Goal: Find specific page/section: Find specific page/section

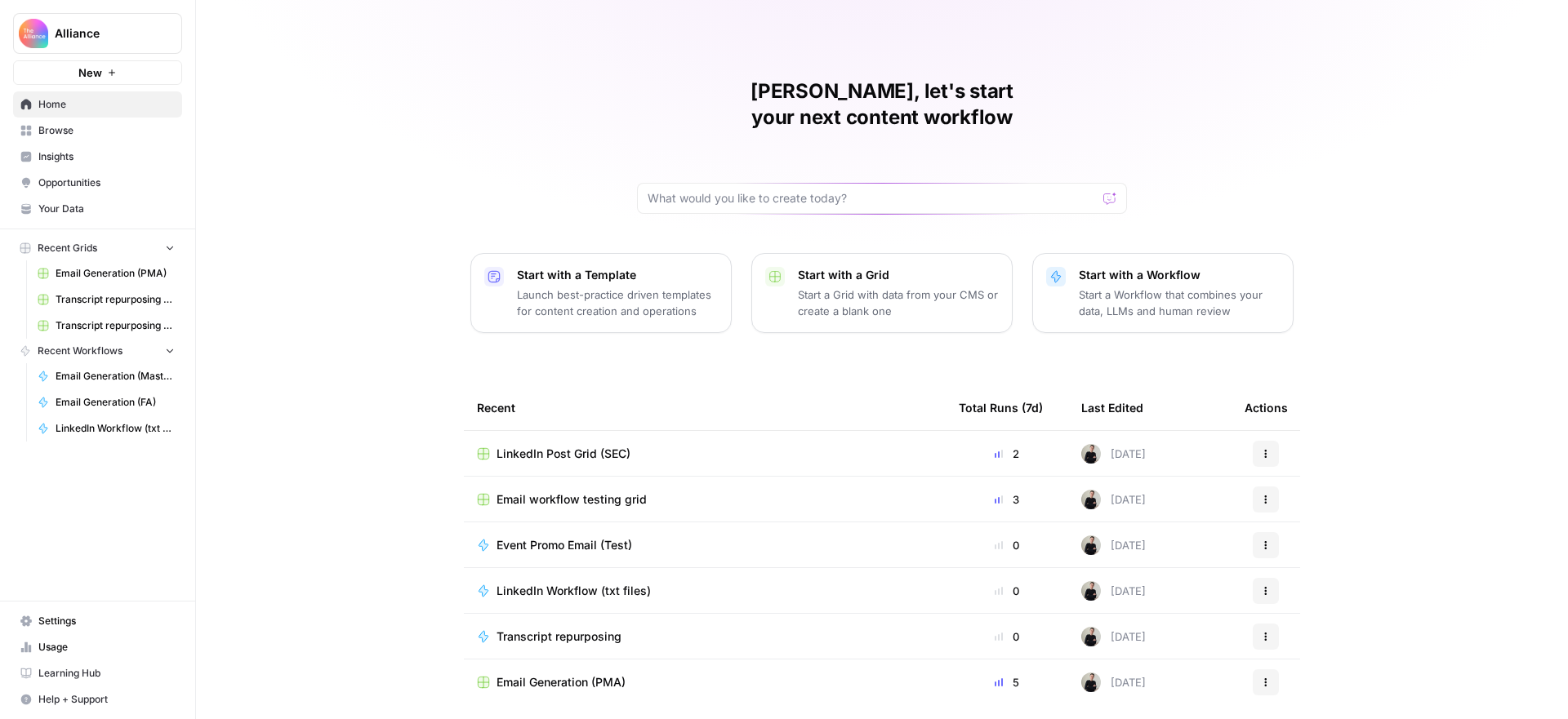
click at [532, 491] on span "Email workflow testing grid" at bounding box center [572, 499] width 150 height 16
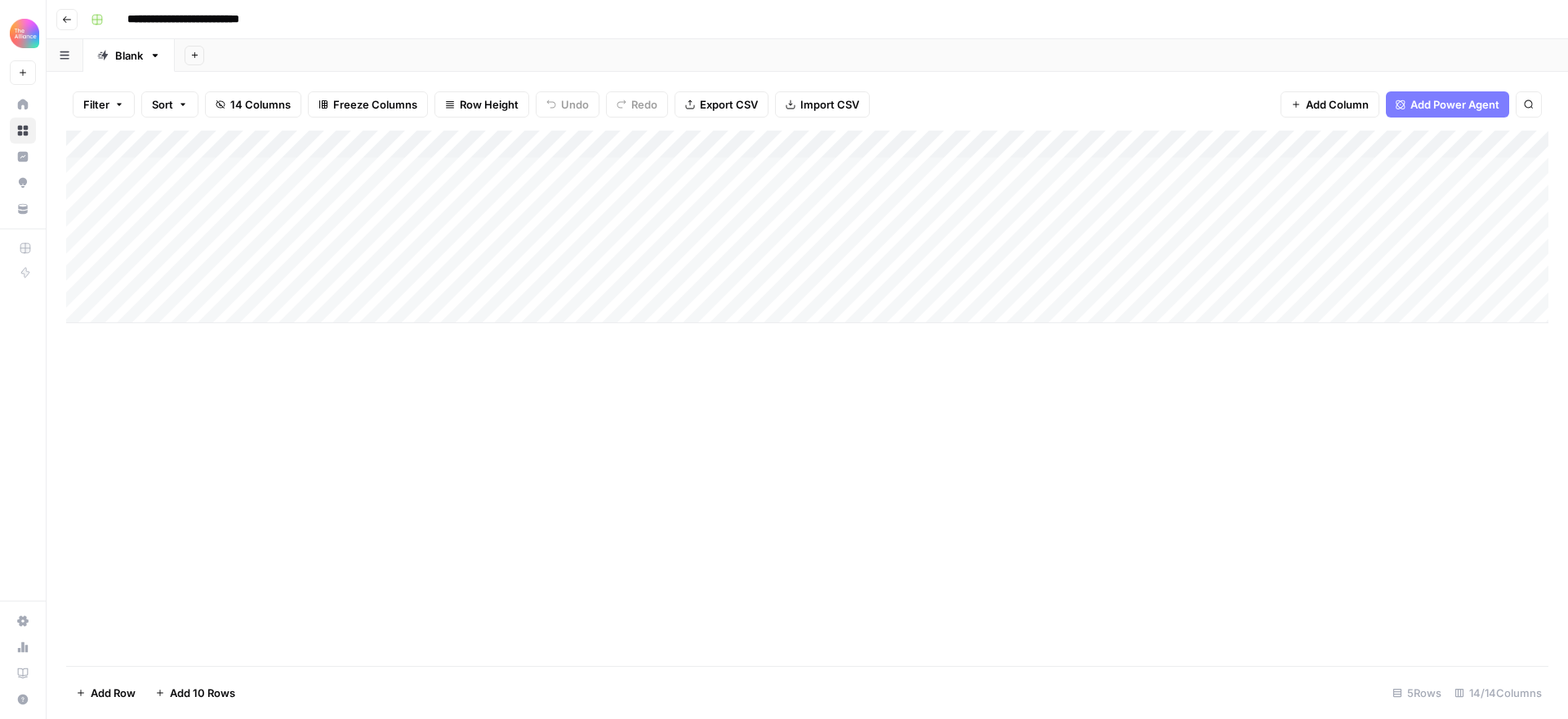
click at [69, 19] on icon "button" at bounding box center [67, 19] width 8 height 6
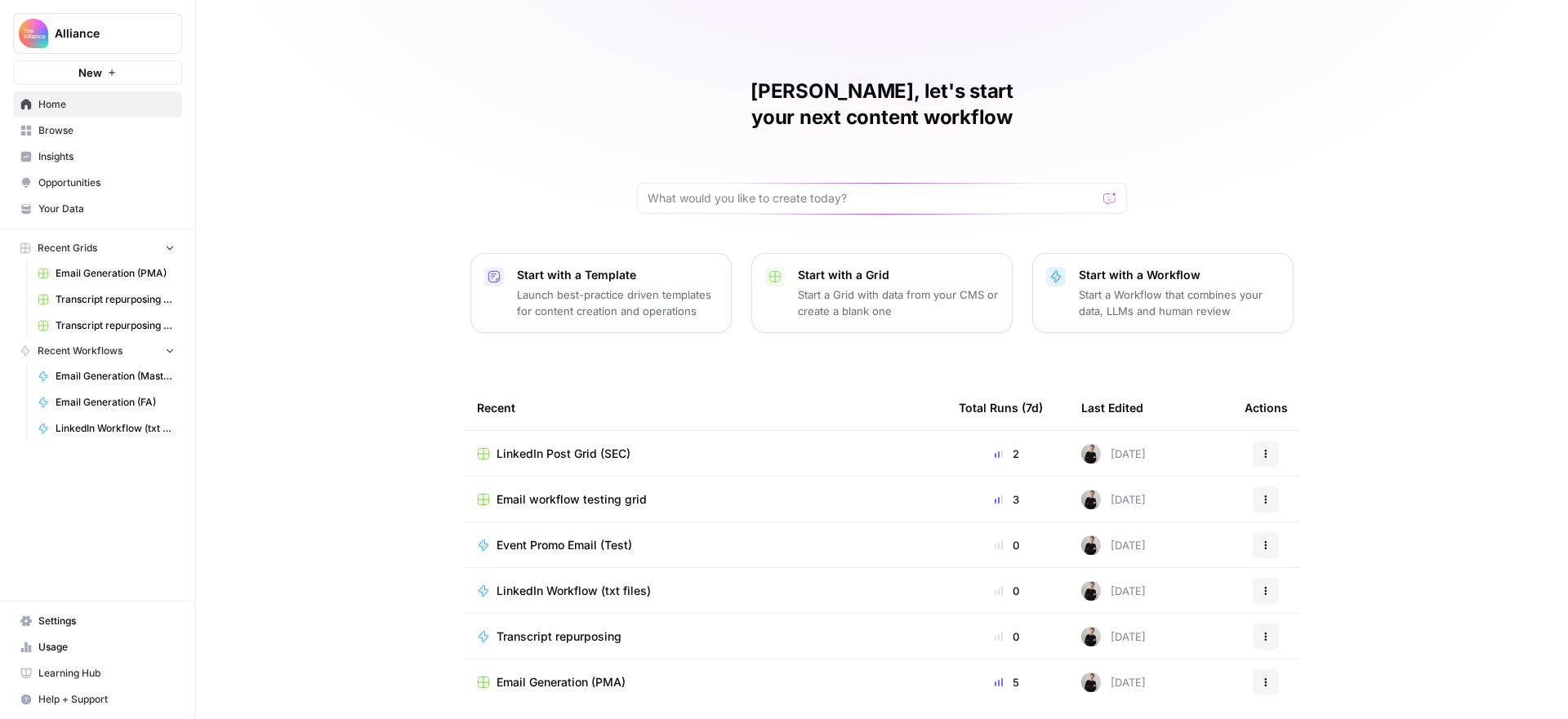
click at [568, 446] on span "LinkedIn Post Grid (SEC)" at bounding box center [563, 454] width 134 height 16
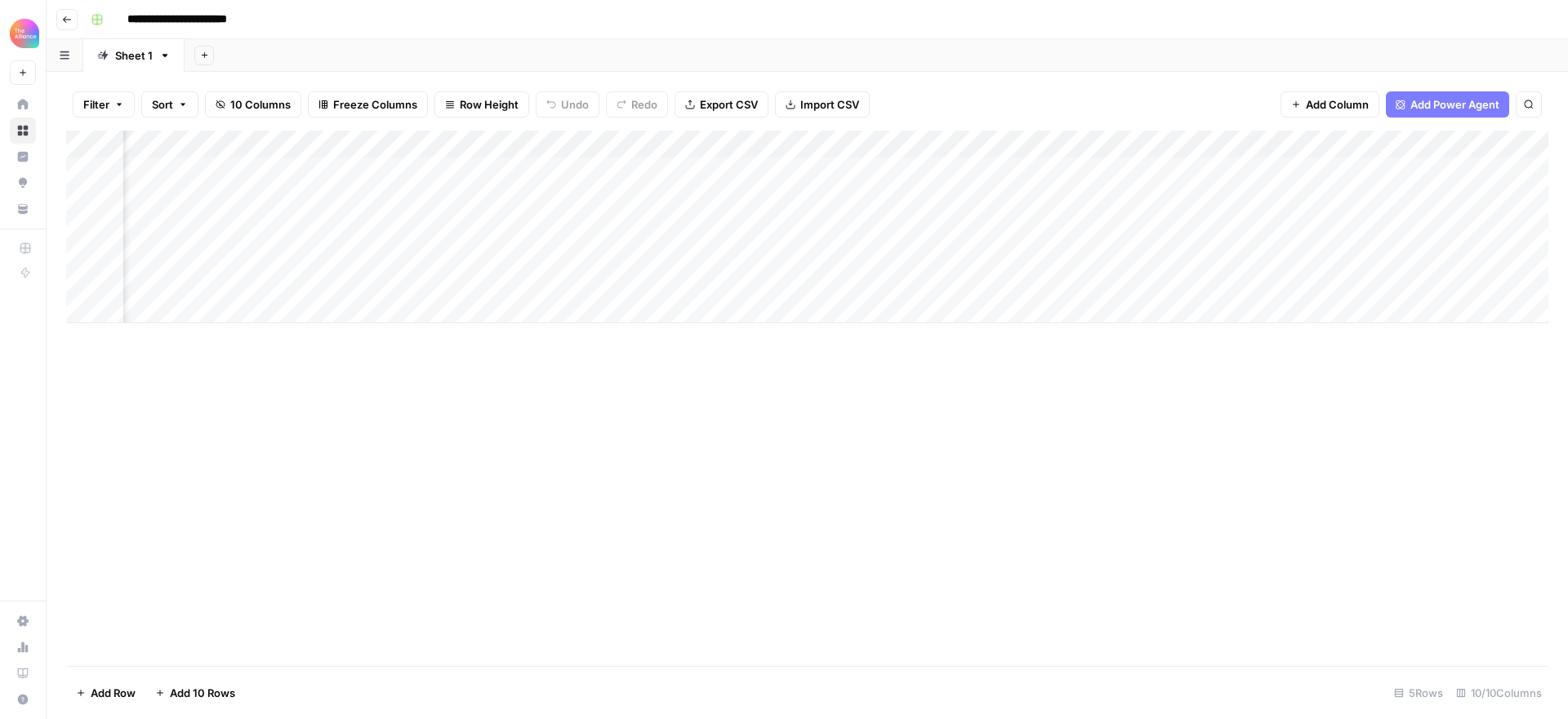
scroll to position [0, 388]
click at [1036, 252] on div "Add Column" at bounding box center [808, 226] width 1482 height 192
click at [66, 19] on icon "button" at bounding box center [67, 19] width 8 height 6
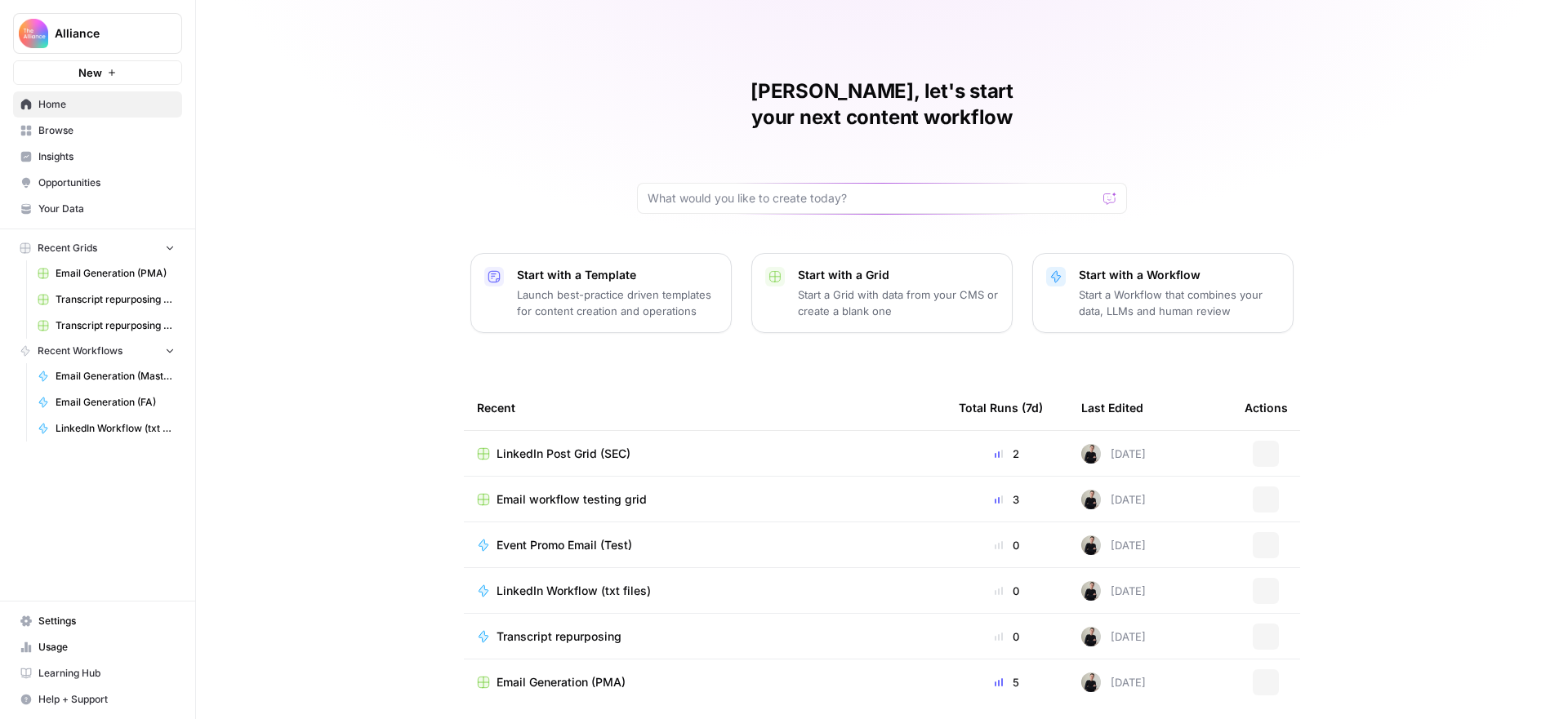
click at [71, 136] on span "Browse" at bounding box center [107, 130] width 137 height 15
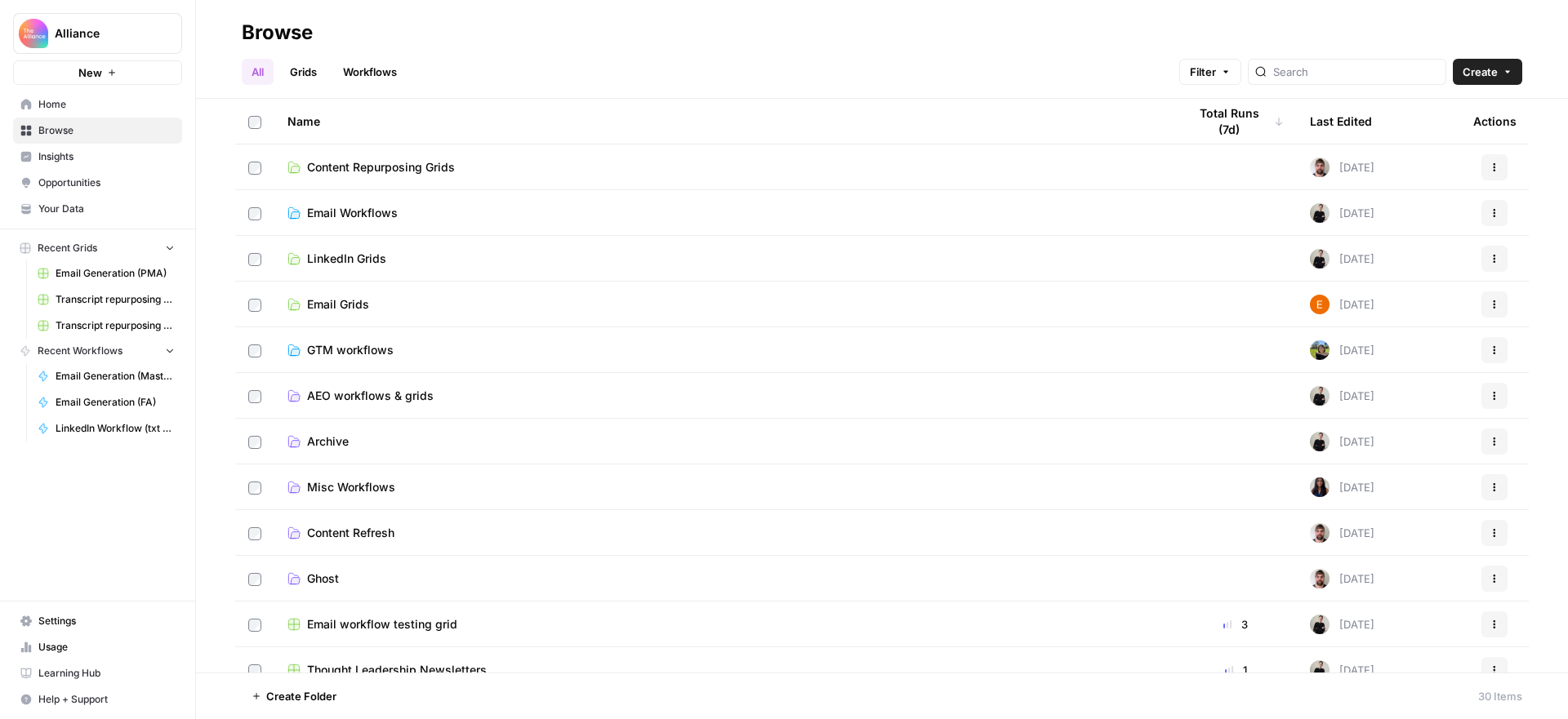
click at [335, 306] on span "Email Grids" at bounding box center [338, 304] width 62 height 16
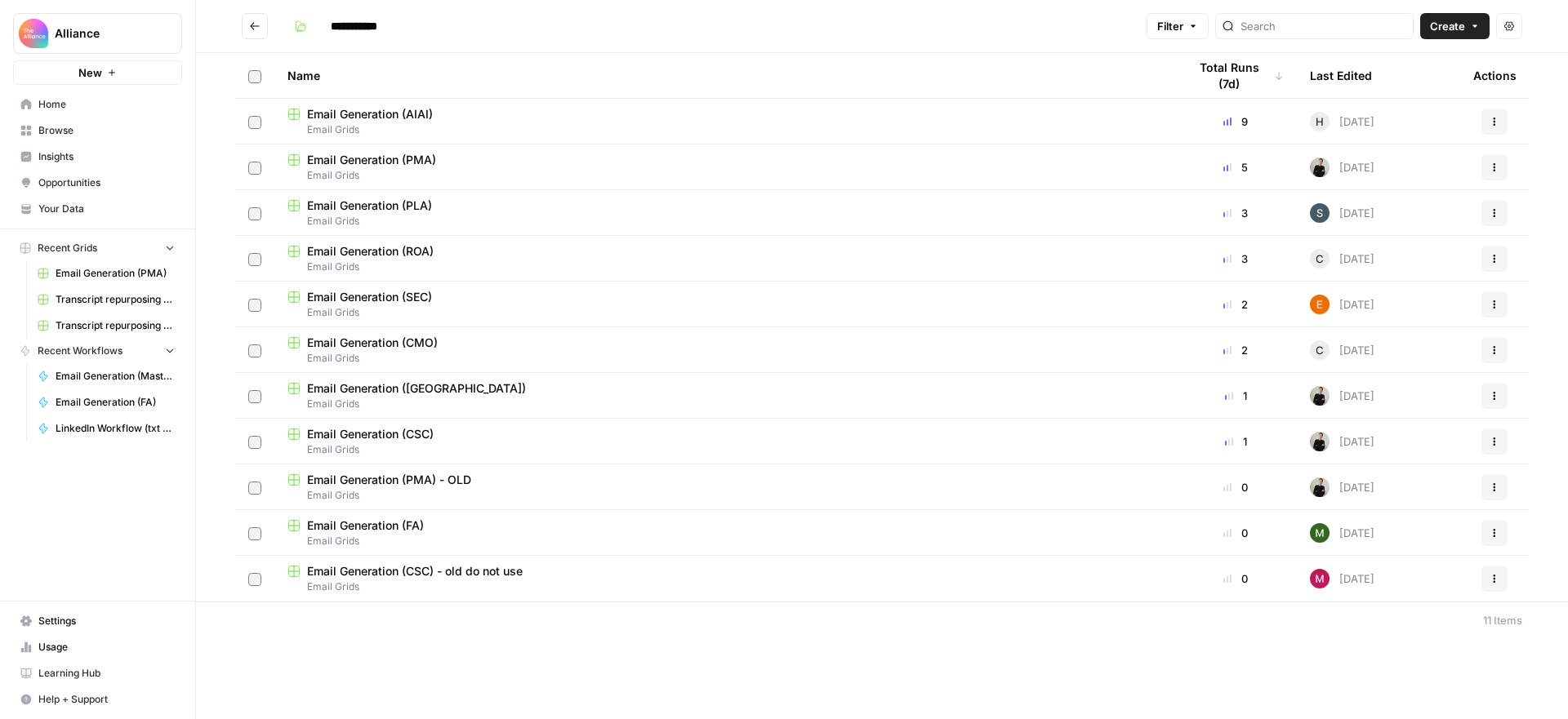
click at [411, 293] on span "Email Generation (SEC)" at bounding box center [369, 297] width 125 height 16
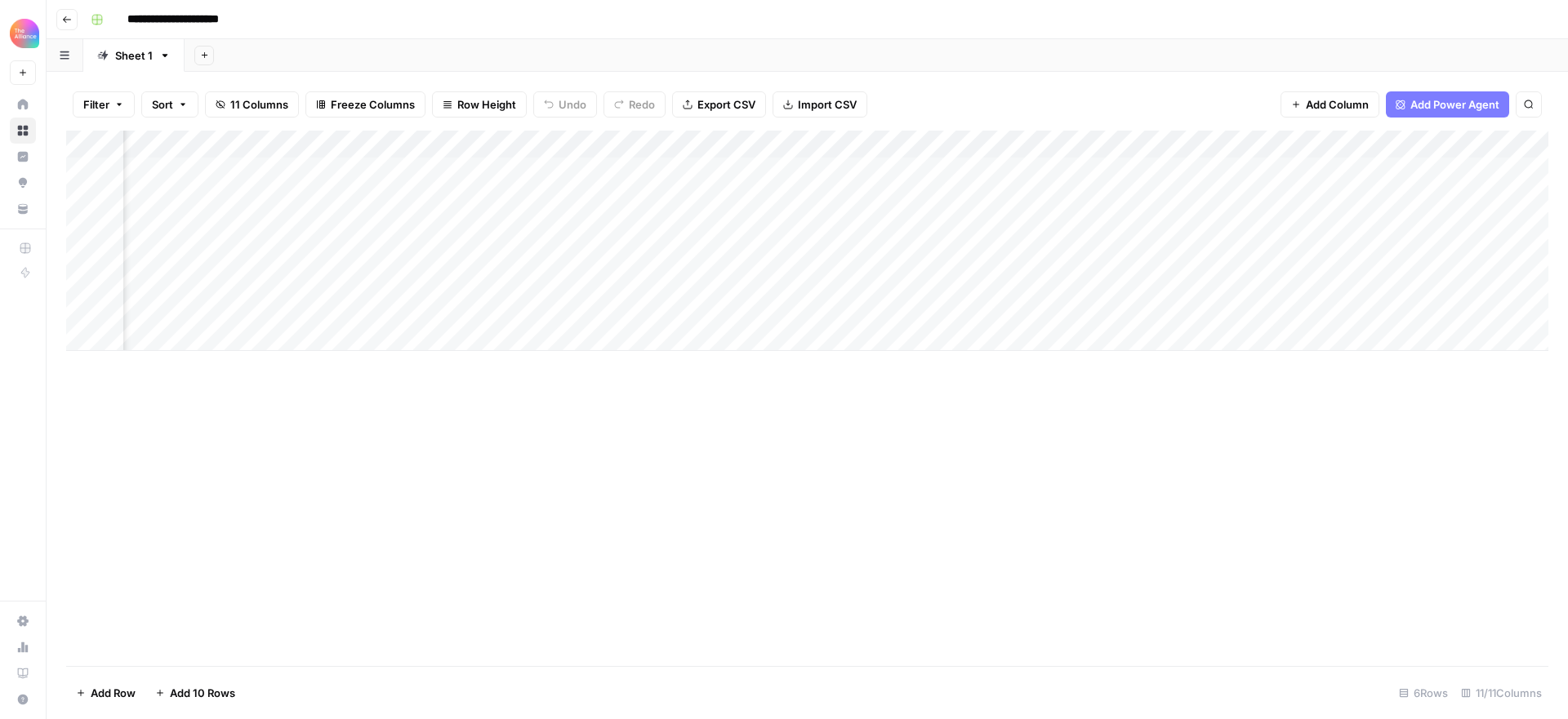
scroll to position [0, 698]
click at [1443, 226] on div "Add Column" at bounding box center [808, 241] width 1482 height 221
